Goal: Task Accomplishment & Management: Manage account settings

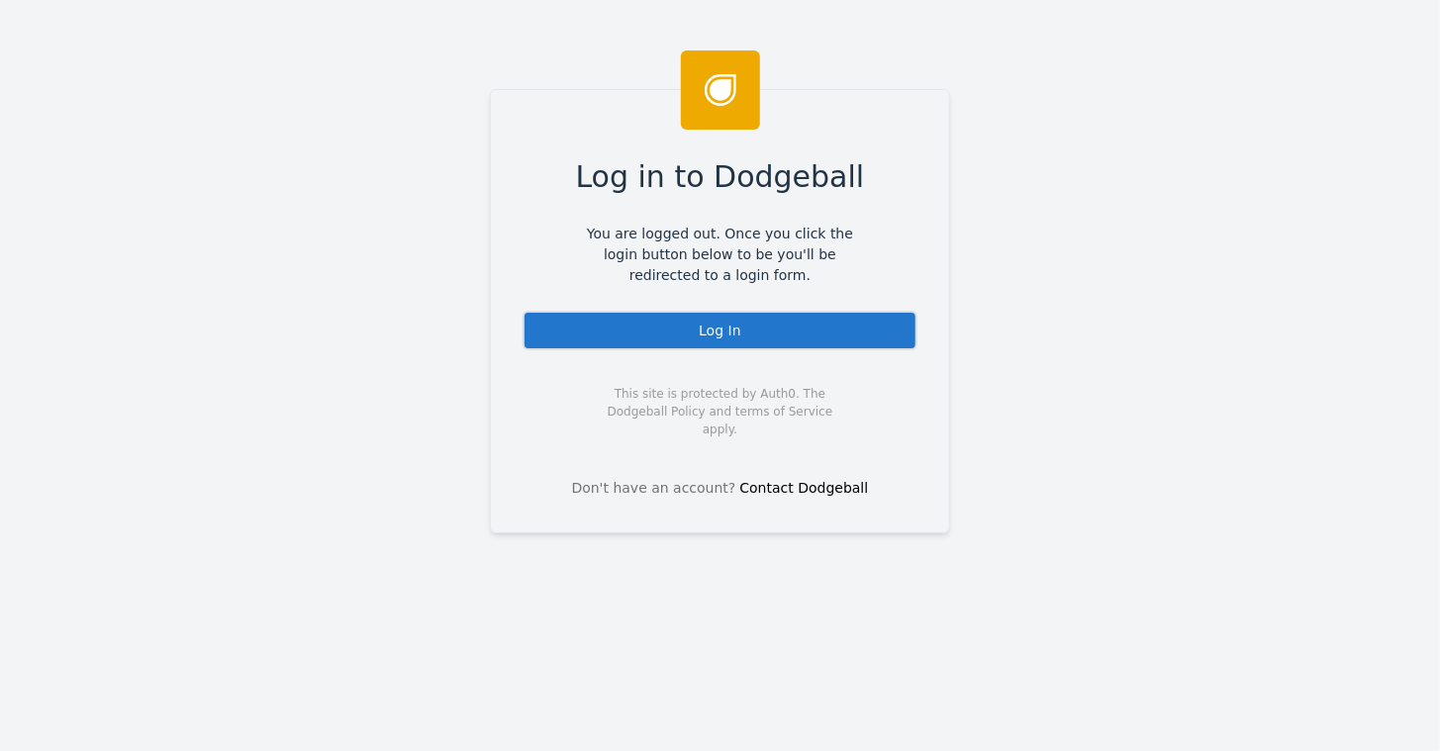
click at [698, 331] on div "Log In" at bounding box center [720, 331] width 395 height 40
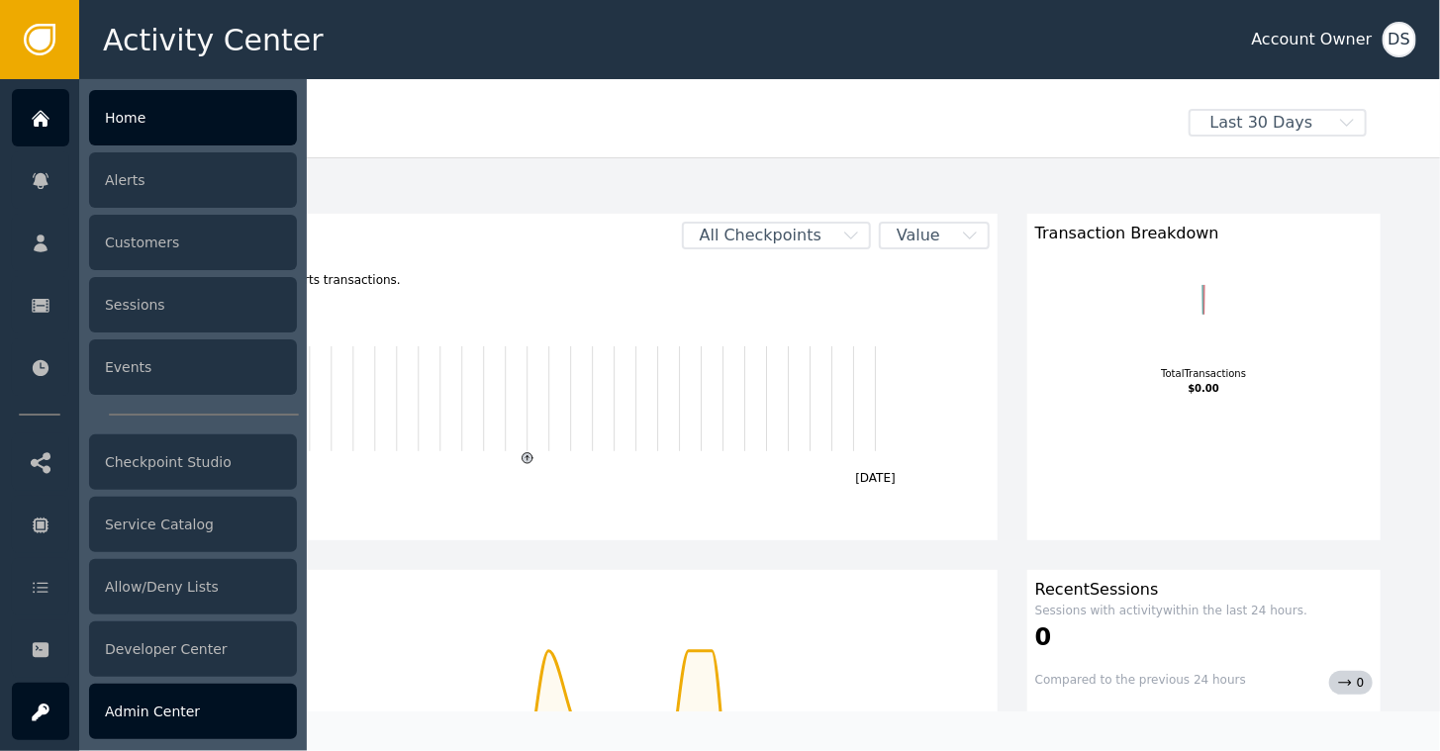
click at [174, 715] on div "Admin Center" at bounding box center [193, 711] width 208 height 55
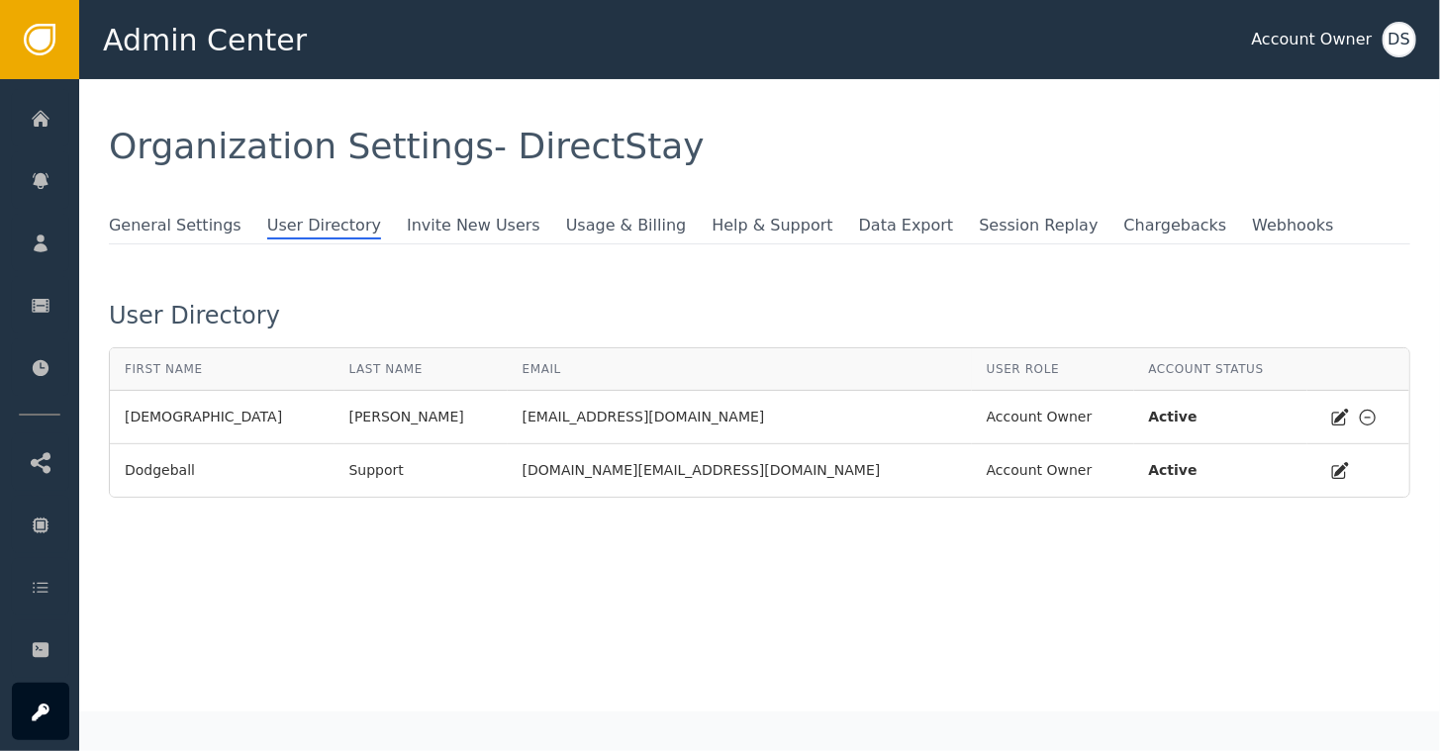
click at [1358, 417] on icon at bounding box center [1368, 418] width 20 height 20
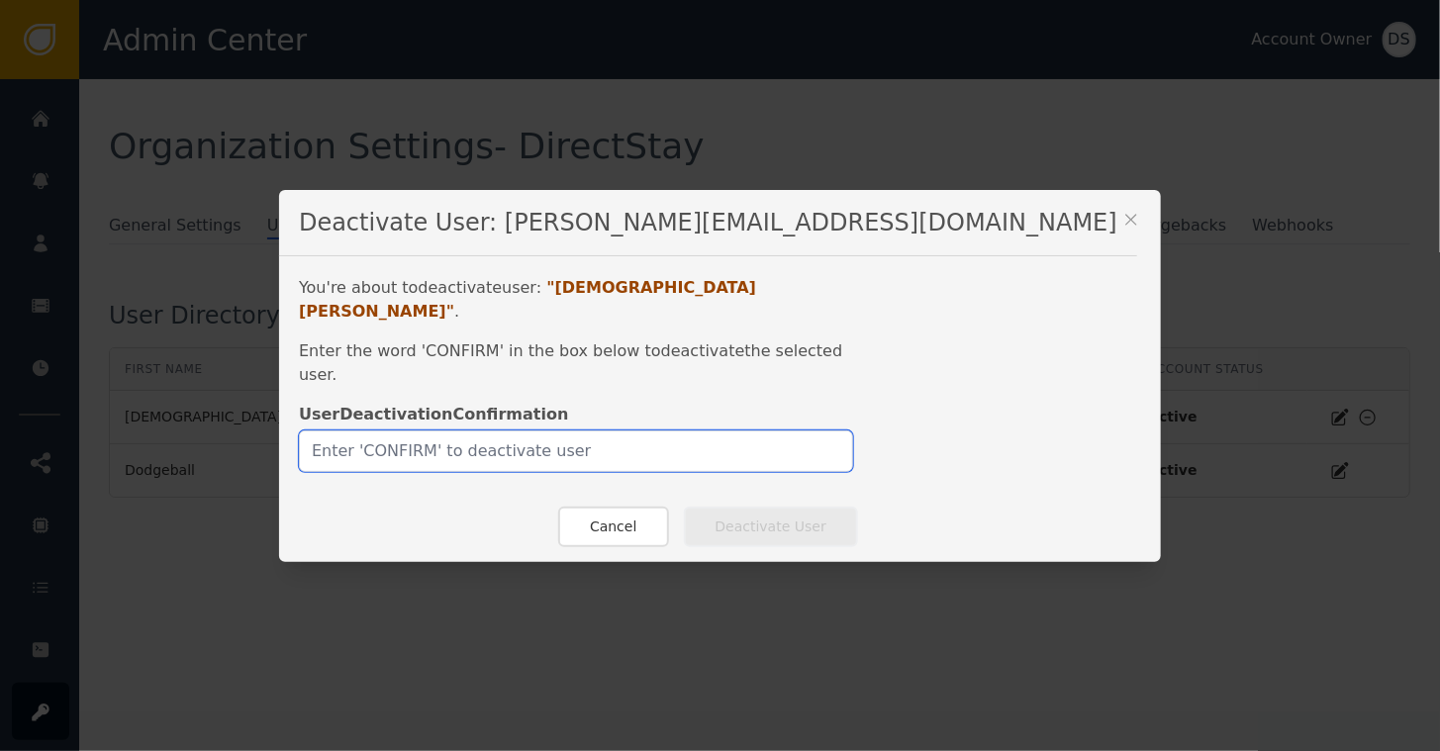
click at [746, 430] on input "text" at bounding box center [576, 451] width 554 height 42
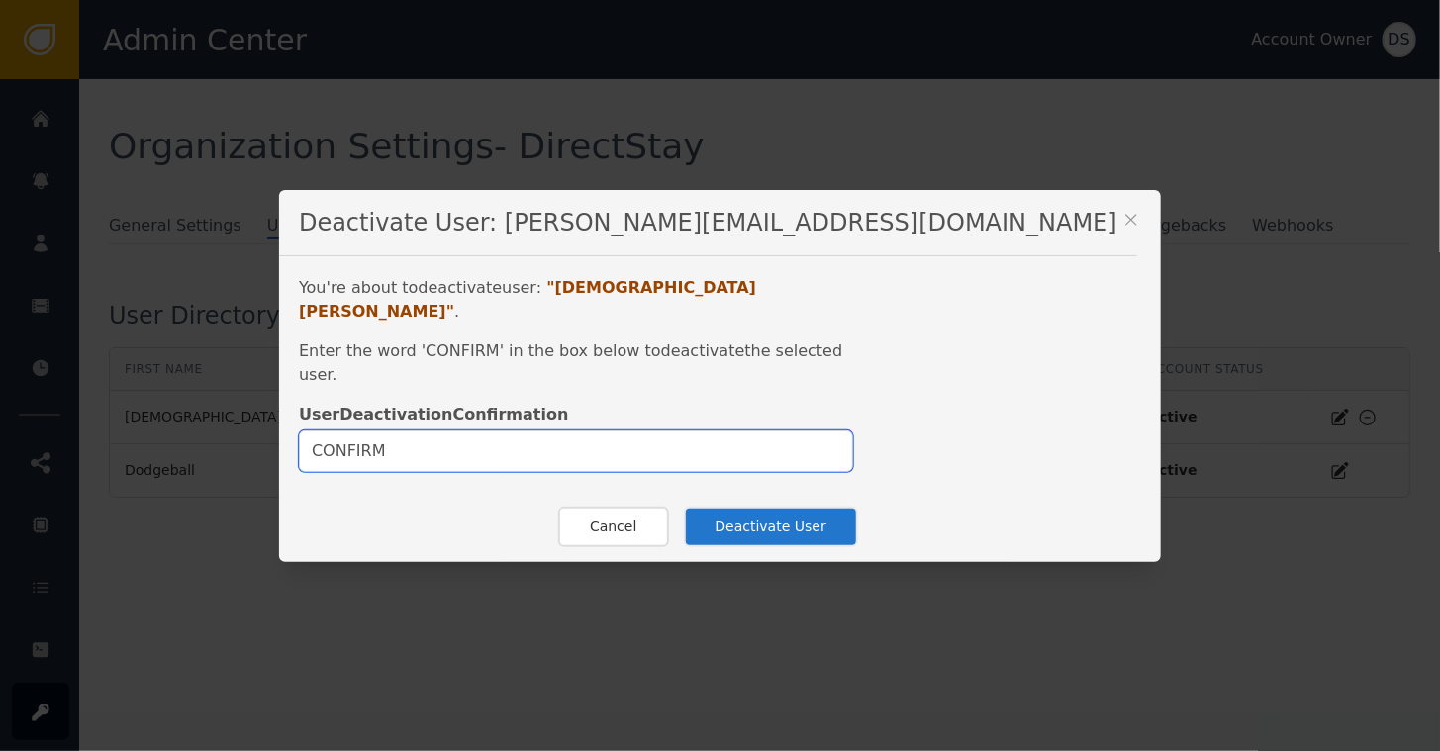
type input "CONFIRM"
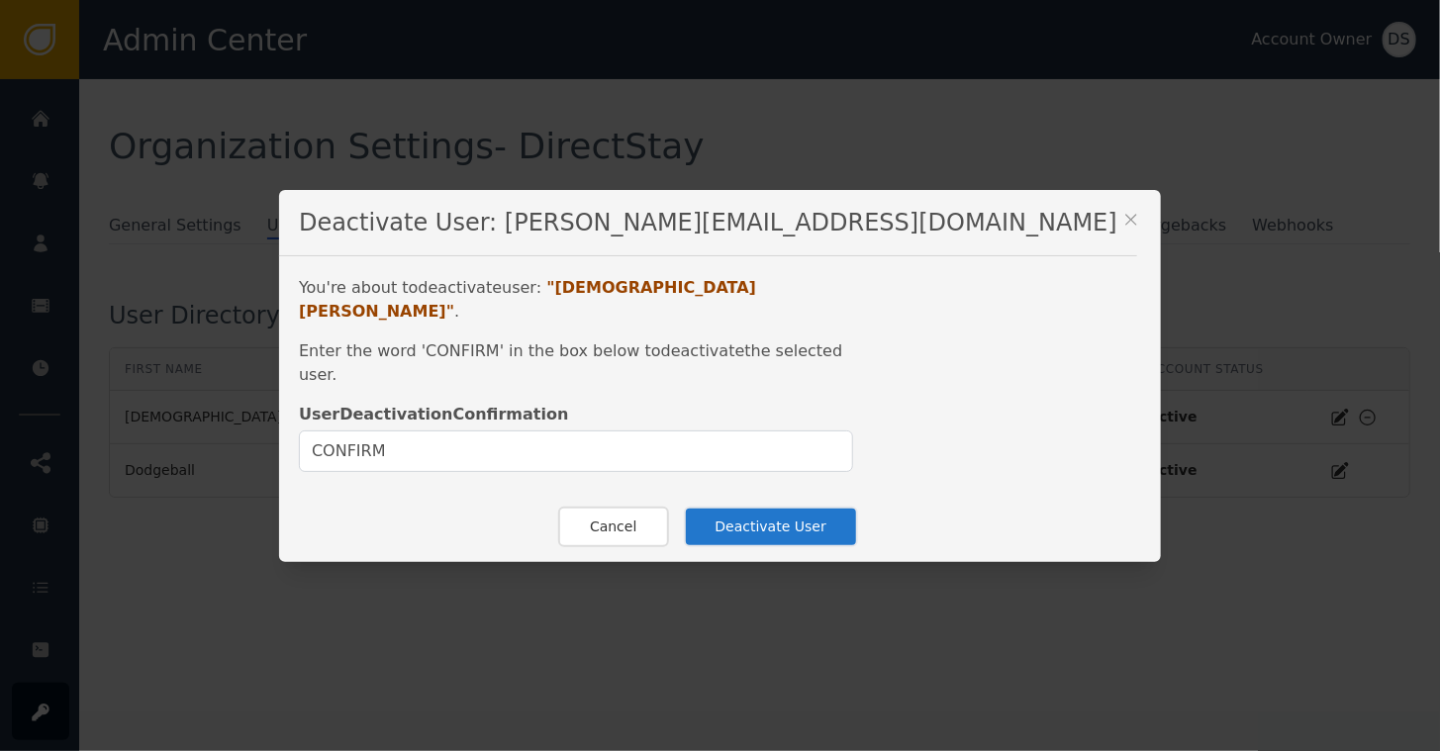
click at [760, 508] on button "Deactivate User" at bounding box center [771, 527] width 174 height 41
